Goal: Navigation & Orientation: Find specific page/section

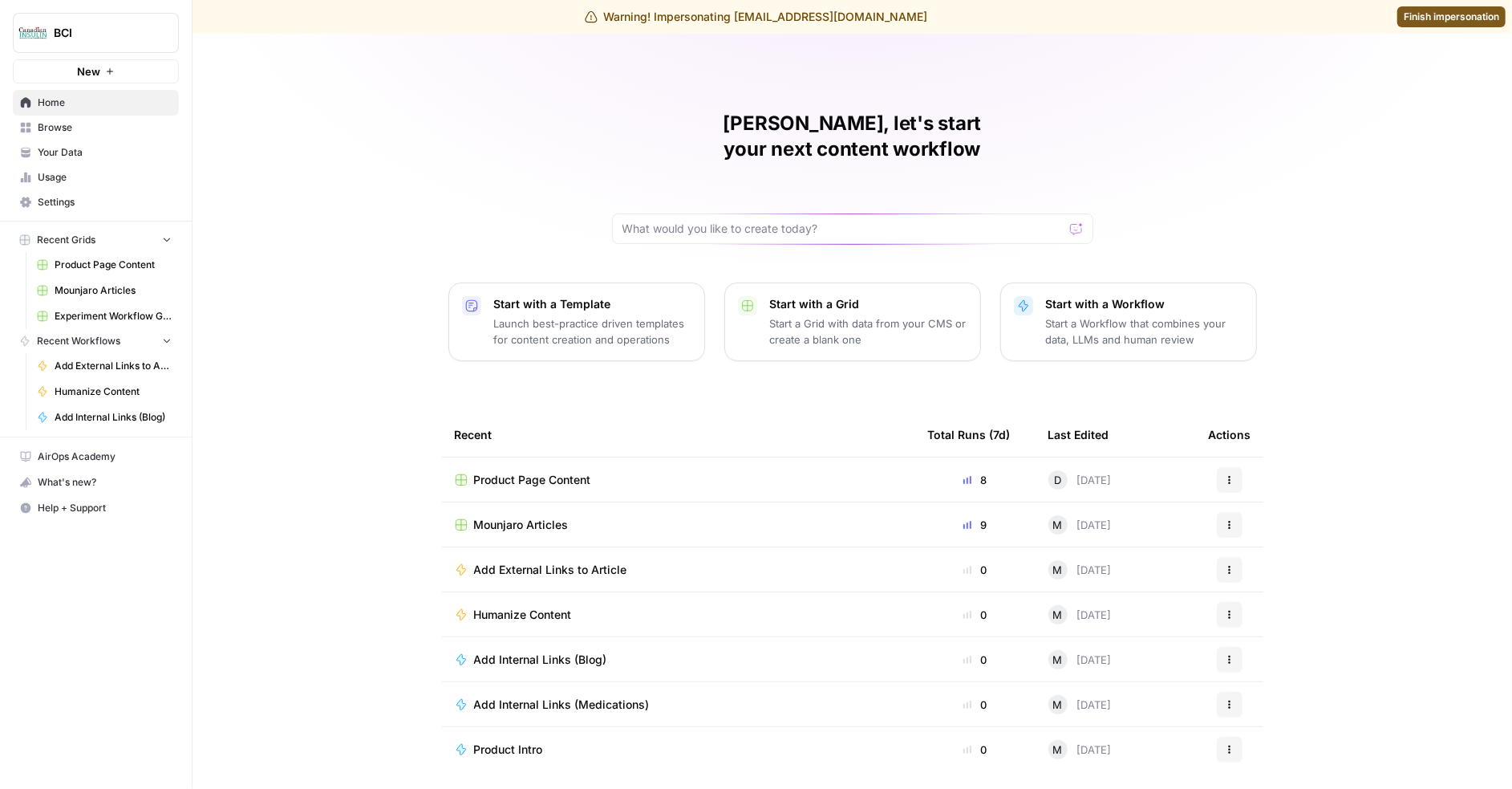
click at [106, 161] on link "Your Data" at bounding box center [95, 153] width 166 height 25
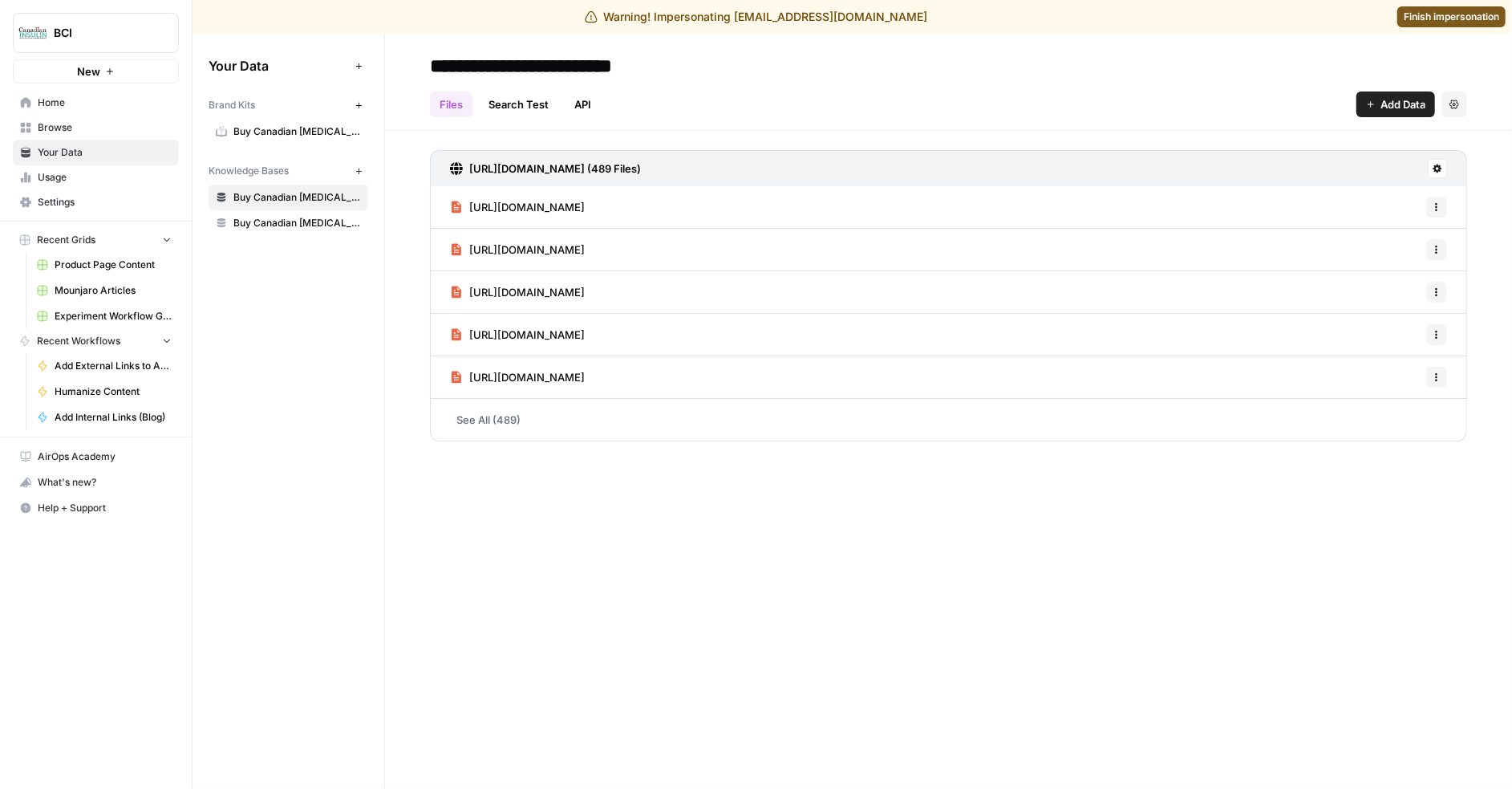
click at [88, 200] on span "Settings" at bounding box center [105, 201] width 134 height 14
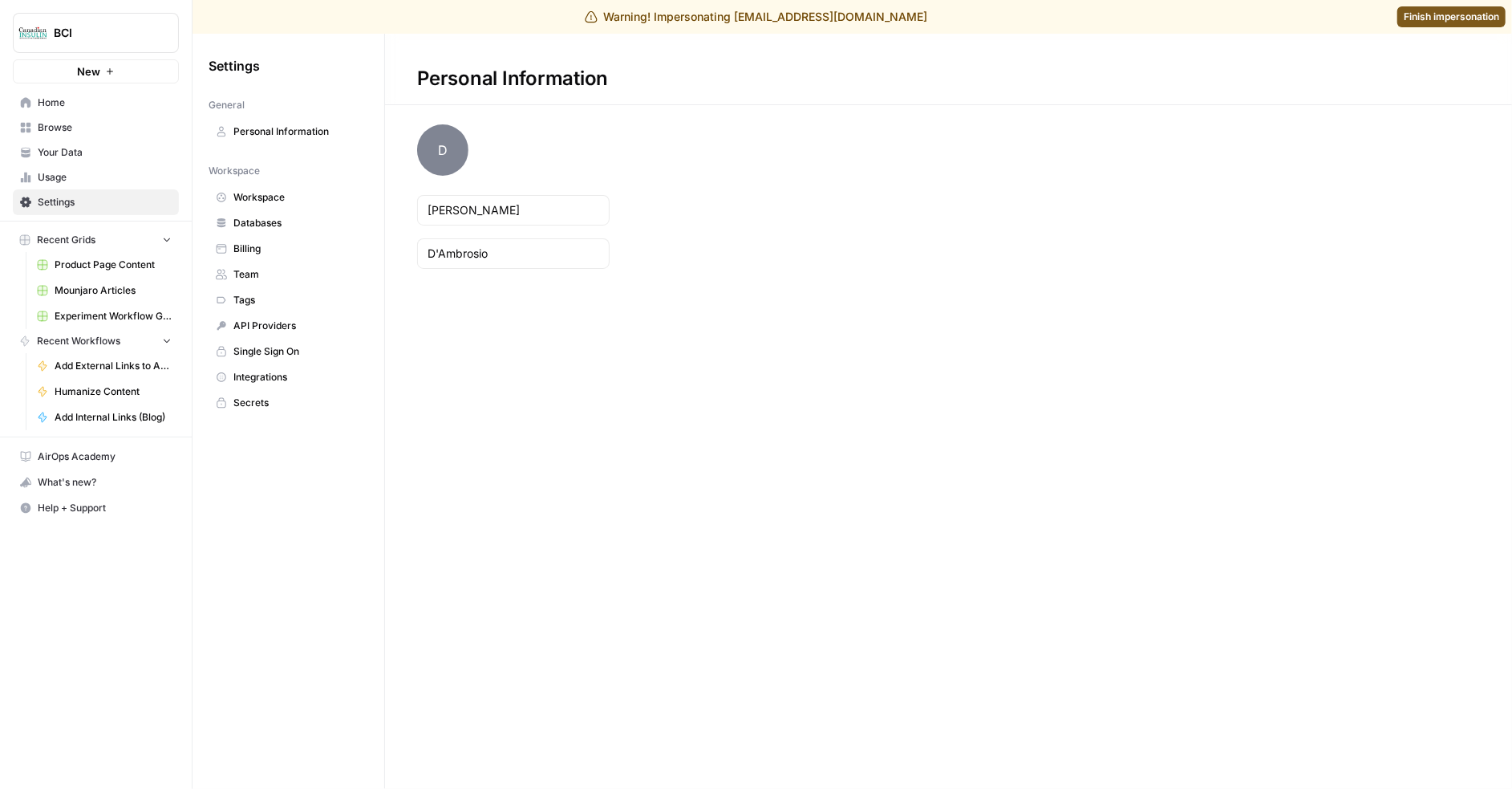
click at [290, 272] on span "Team" at bounding box center [297, 274] width 127 height 14
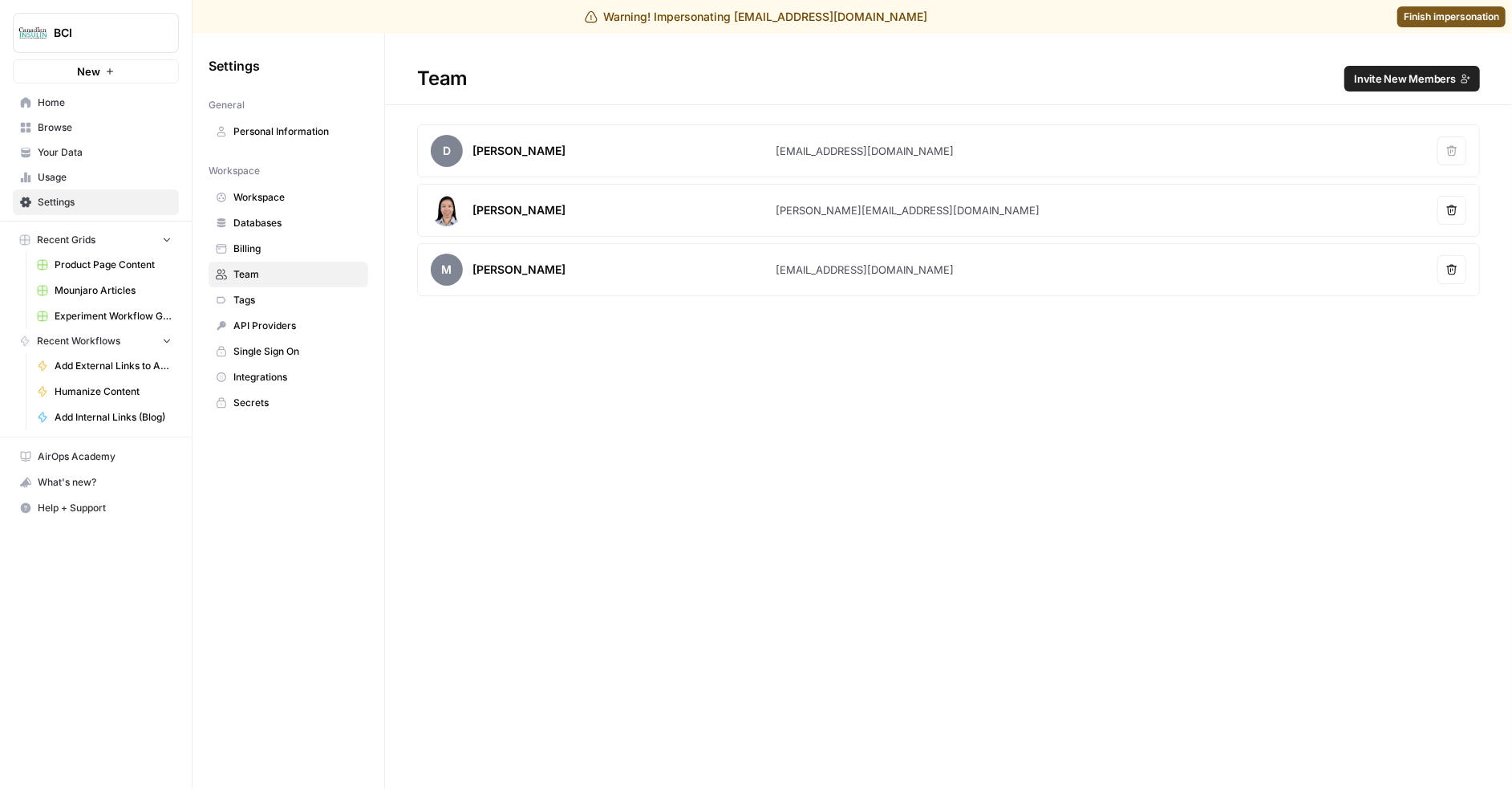
click at [286, 246] on span "Billing" at bounding box center [297, 248] width 127 height 14
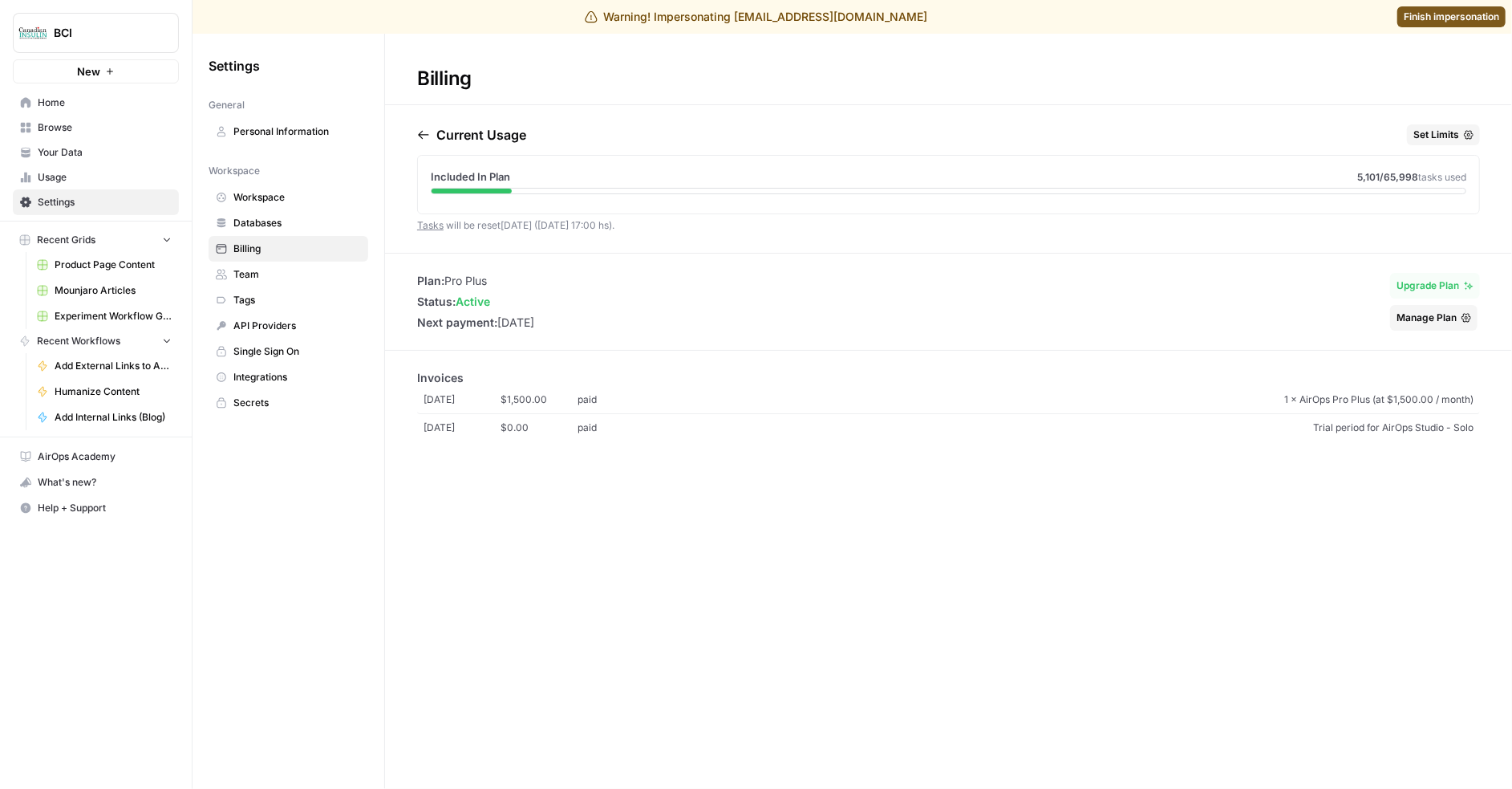
click at [1435, 23] on span "Finish impersonation" at bounding box center [1451, 16] width 95 height 14
